Goal: Task Accomplishment & Management: Manage account settings

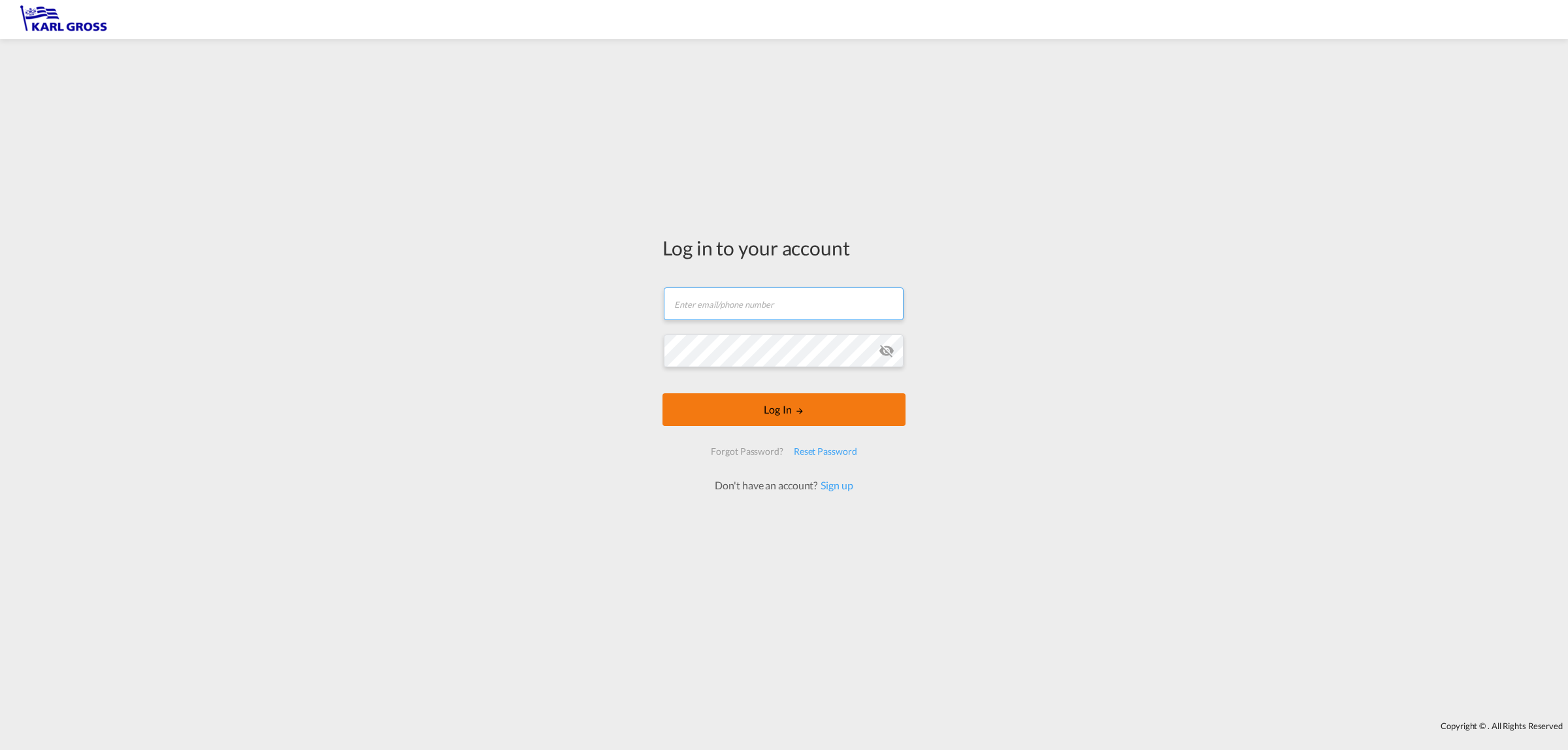
type input "[EMAIL_ADDRESS][DOMAIN_NAME]"
click at [785, 410] on button "Log In" at bounding box center [784, 410] width 243 height 33
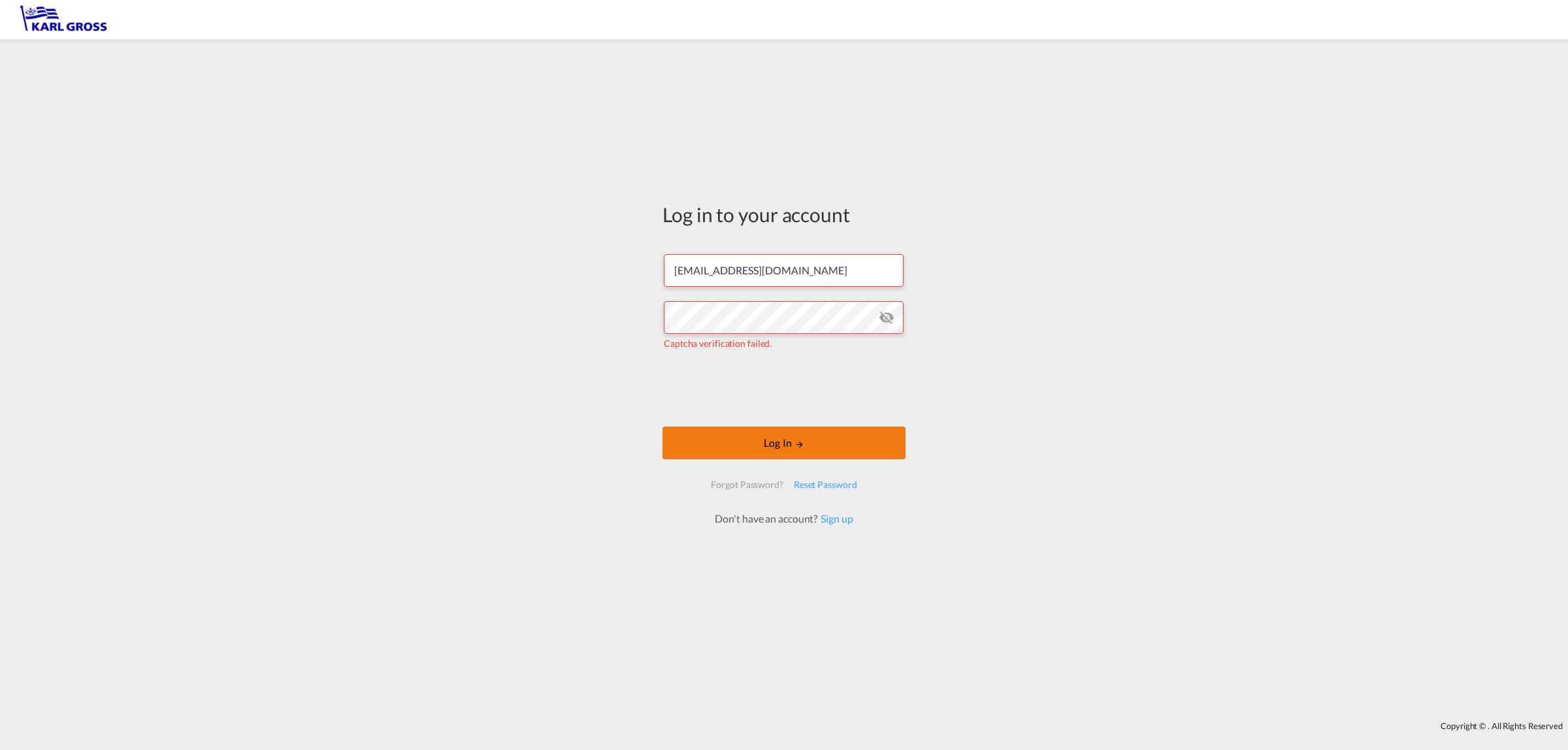
click at [848, 448] on button "Log In" at bounding box center [784, 443] width 243 height 33
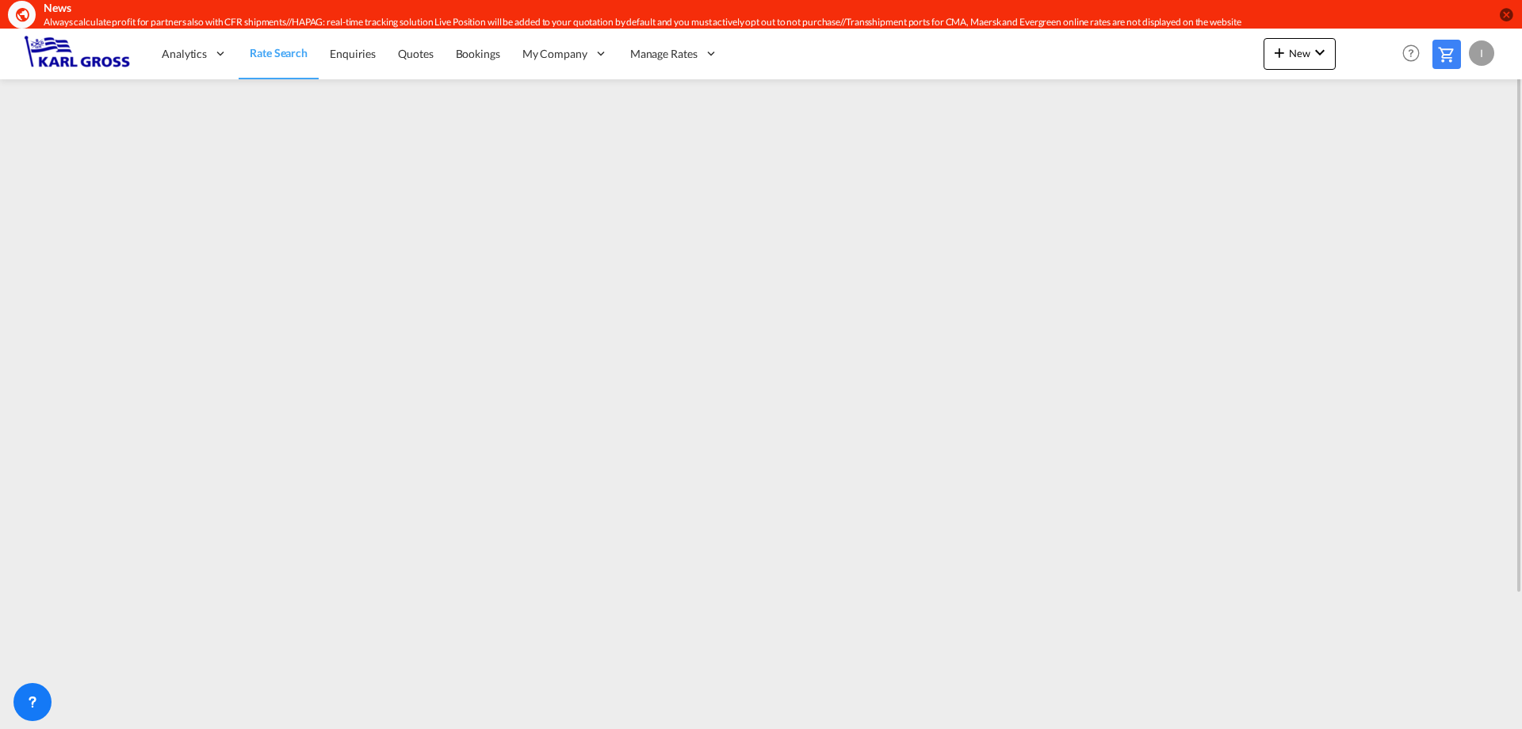
click at [1484, 52] on div "I" at bounding box center [1481, 52] width 25 height 25
click at [1460, 103] on button "My Profile" at bounding box center [1463, 98] width 103 height 32
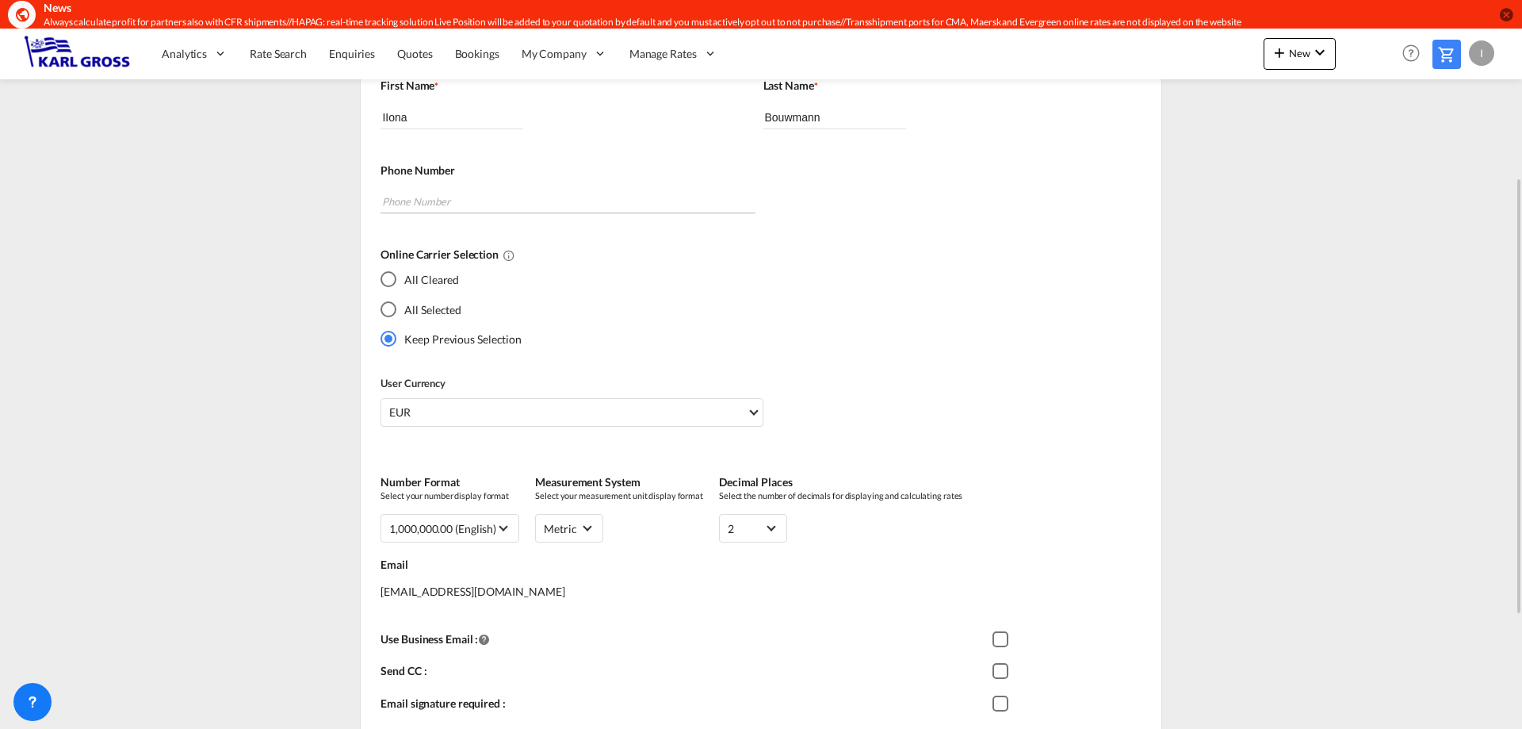
scroll to position [396, 0]
